Goal: Find specific page/section: Find specific page/section

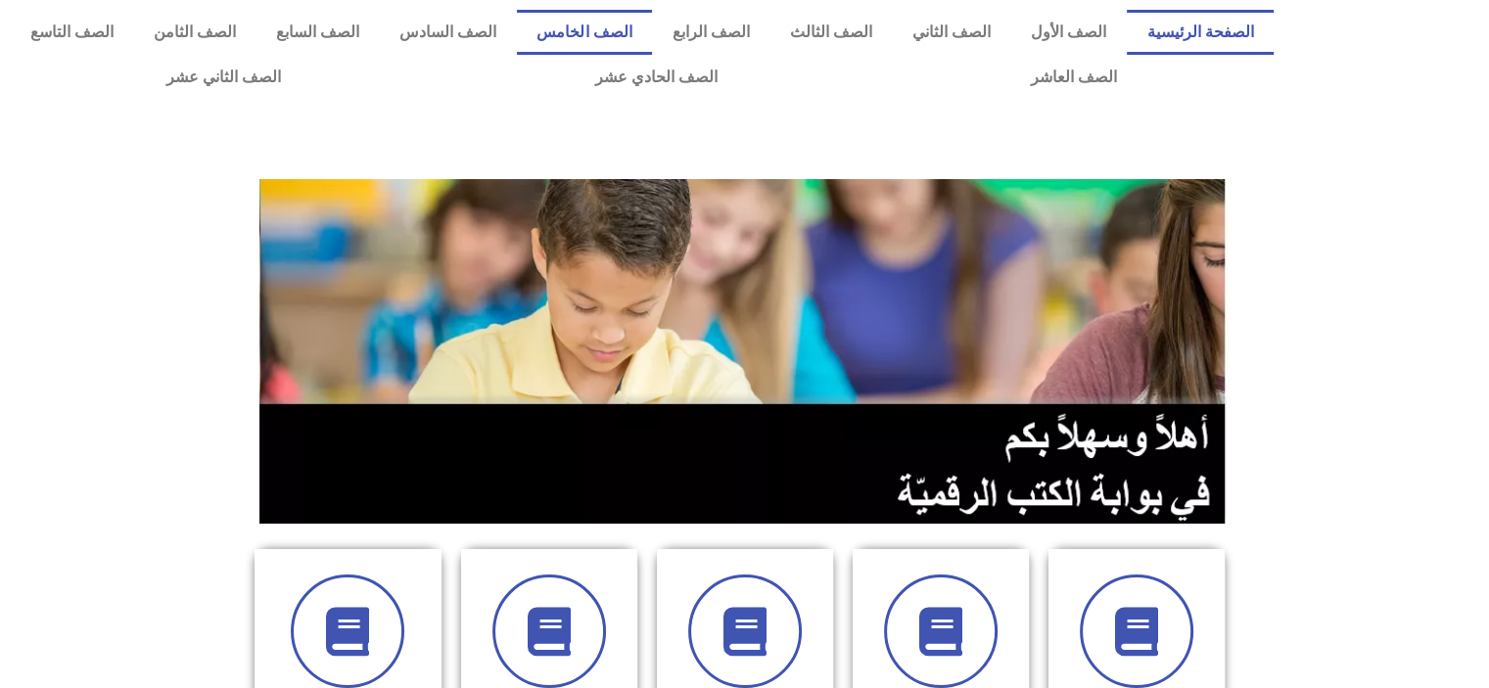
click at [652, 41] on link "الصف الخامس" at bounding box center [584, 32] width 135 height 45
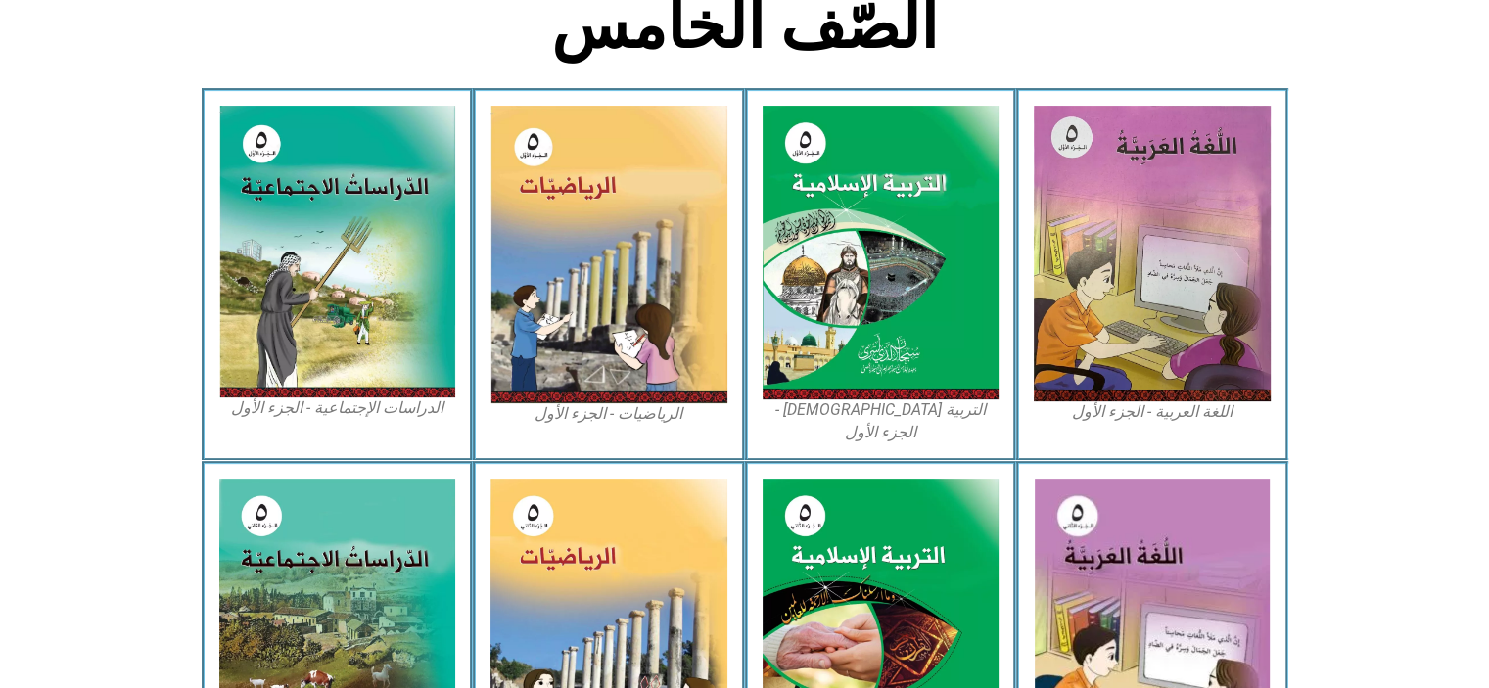
scroll to position [529, 0]
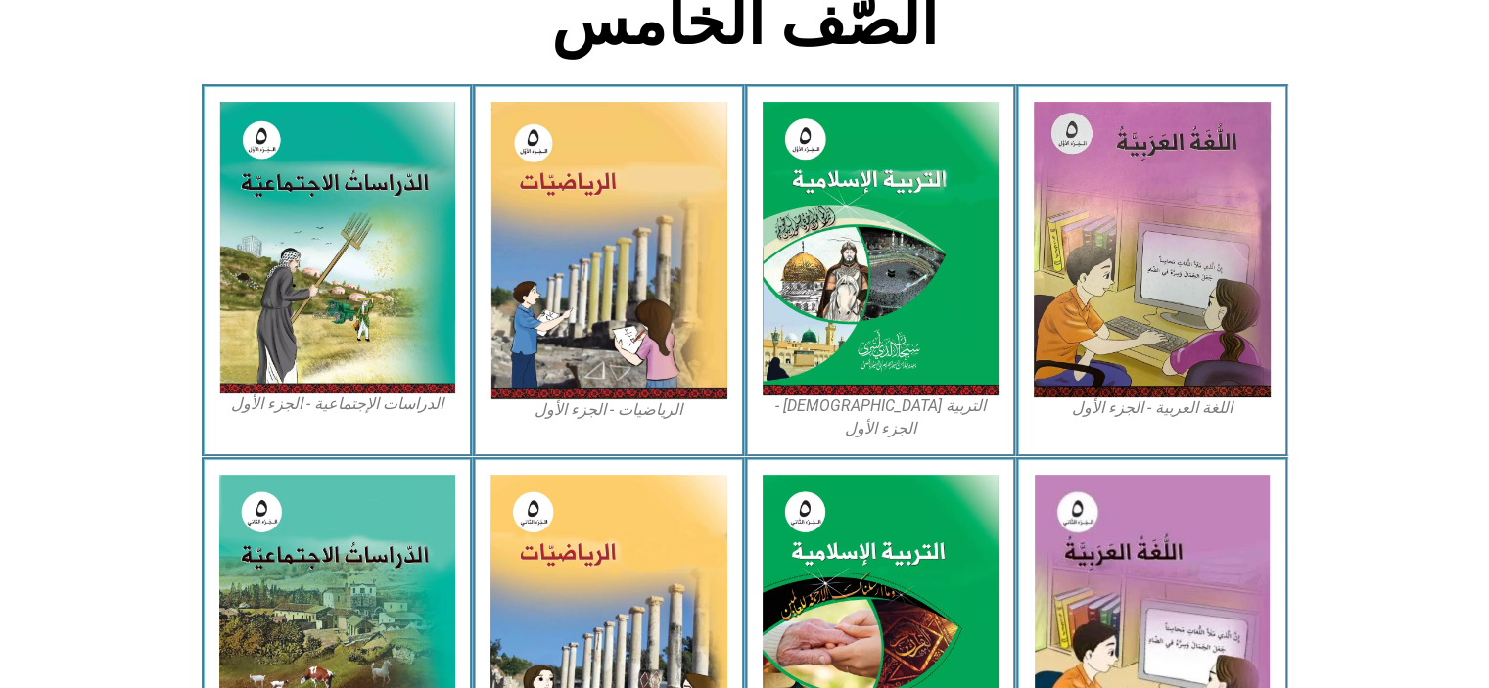
click at [601, 324] on img at bounding box center [608, 251] width 237 height 298
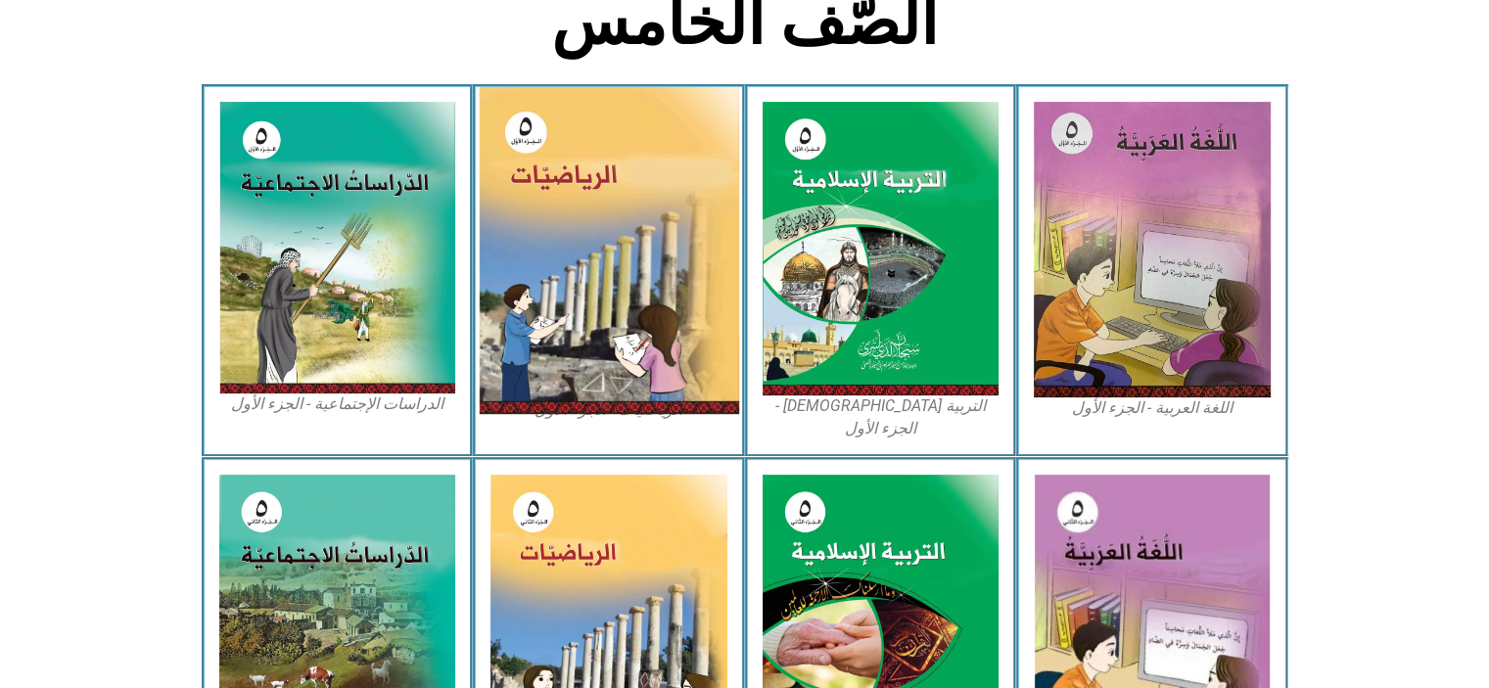
click at [566, 366] on img at bounding box center [609, 250] width 260 height 327
click at [567, 386] on img at bounding box center [609, 250] width 260 height 327
click at [572, 371] on img at bounding box center [609, 250] width 260 height 327
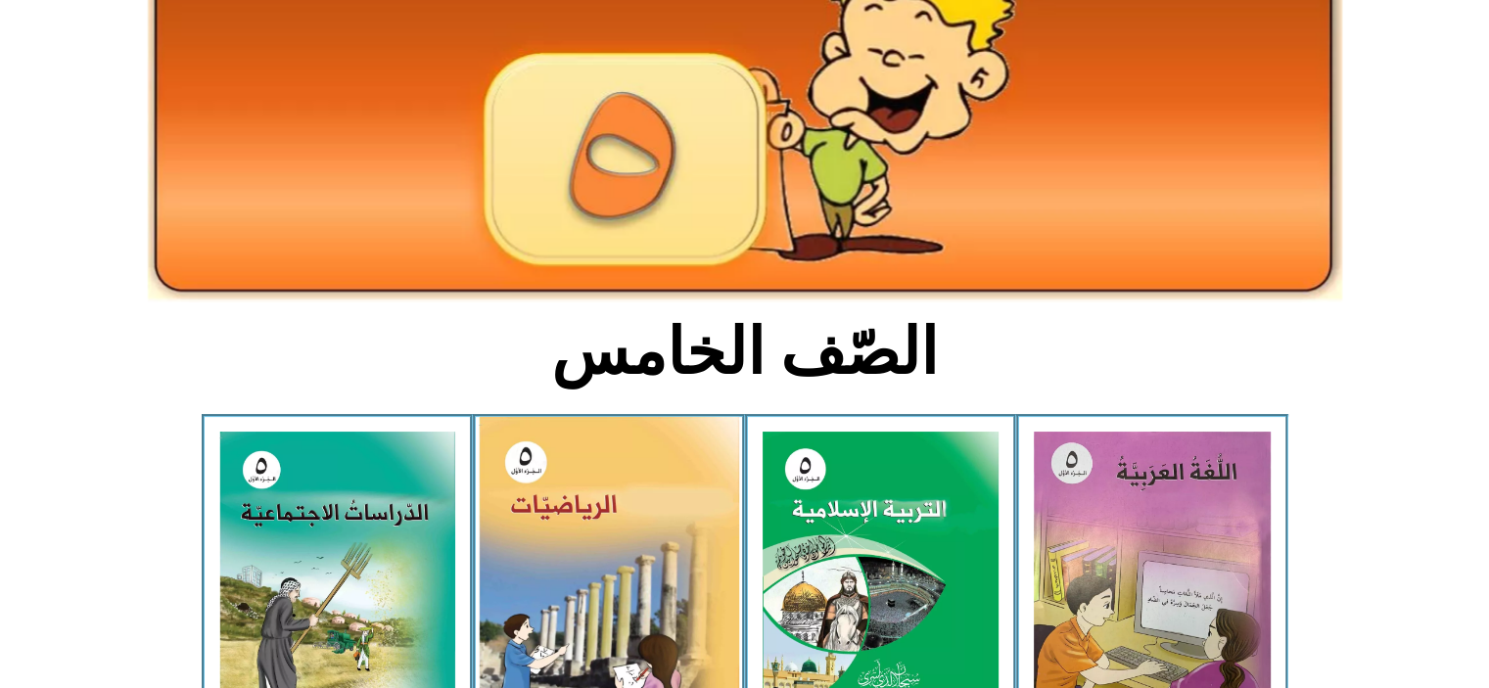
scroll to position [190, 0]
